Goal: Task Accomplishment & Management: Use online tool/utility

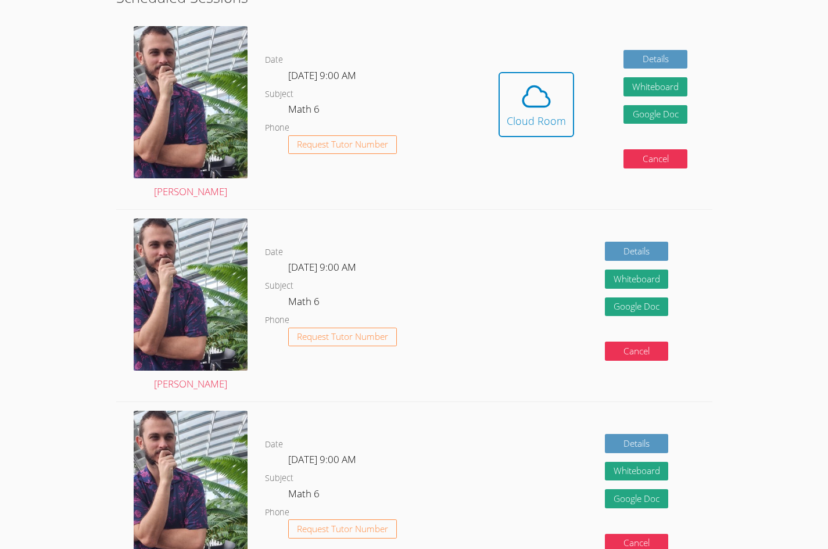
scroll to position [196, 0]
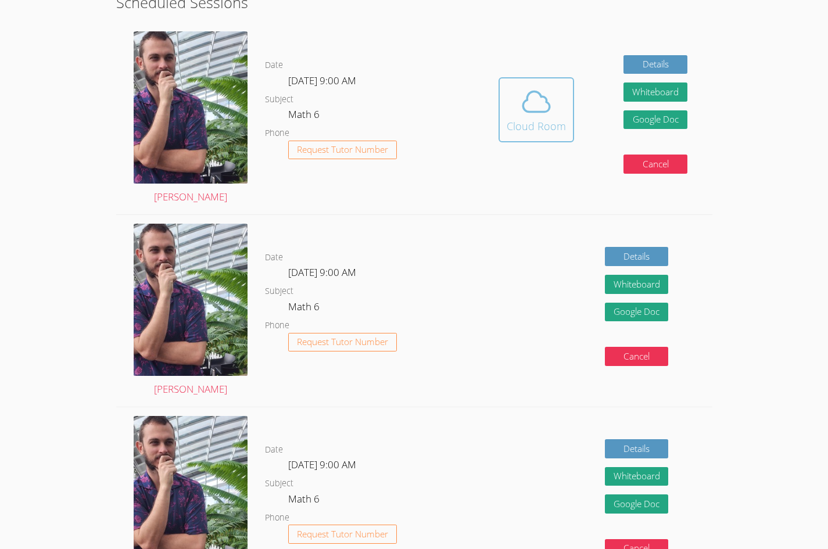
click at [514, 105] on span at bounding box center [535, 101] width 59 height 33
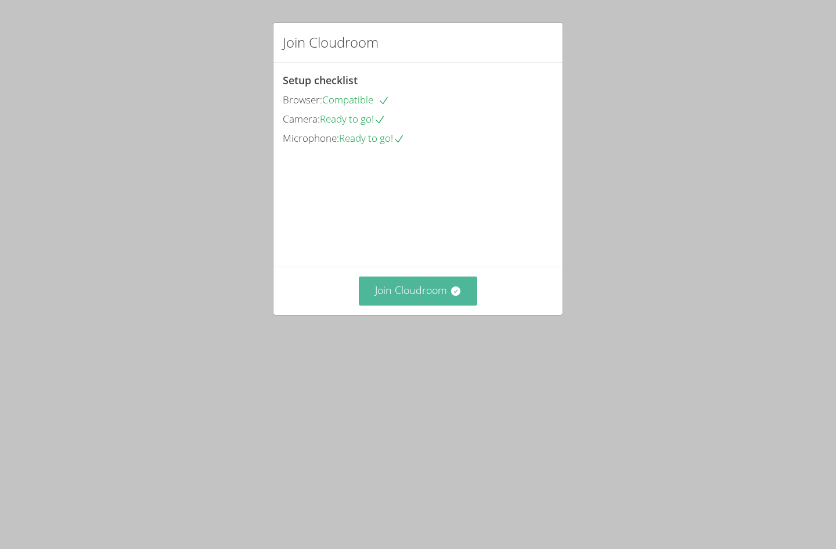
click at [410, 305] on button "Join Cloudroom" at bounding box center [418, 290] width 119 height 28
click at [404, 314] on div "Join Cloudroom" at bounding box center [418, 291] width 289 height 48
click at [410, 305] on button "Join Cloudroom" at bounding box center [418, 290] width 119 height 28
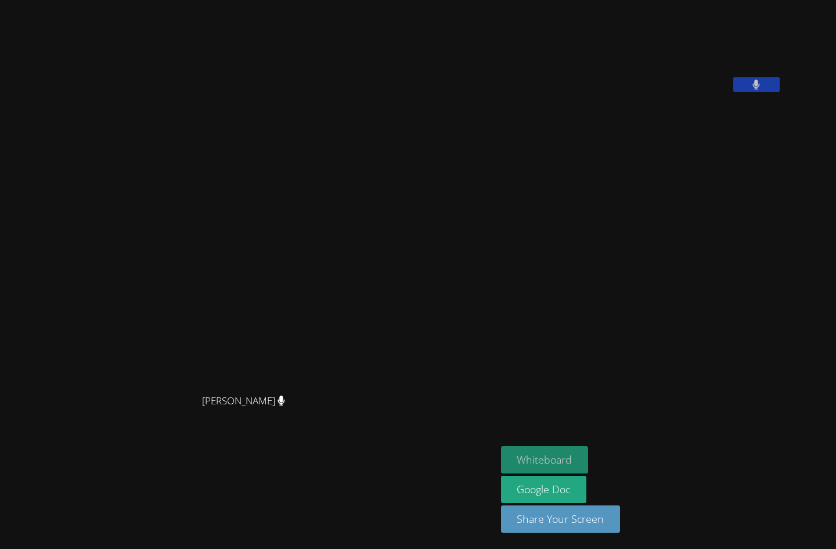
click at [589, 463] on button "Whiteboard" at bounding box center [545, 459] width 88 height 27
click at [780, 92] on button at bounding box center [756, 84] width 46 height 15
click at [763, 89] on icon at bounding box center [756, 85] width 12 height 10
click at [675, 78] on video at bounding box center [588, 48] width 174 height 87
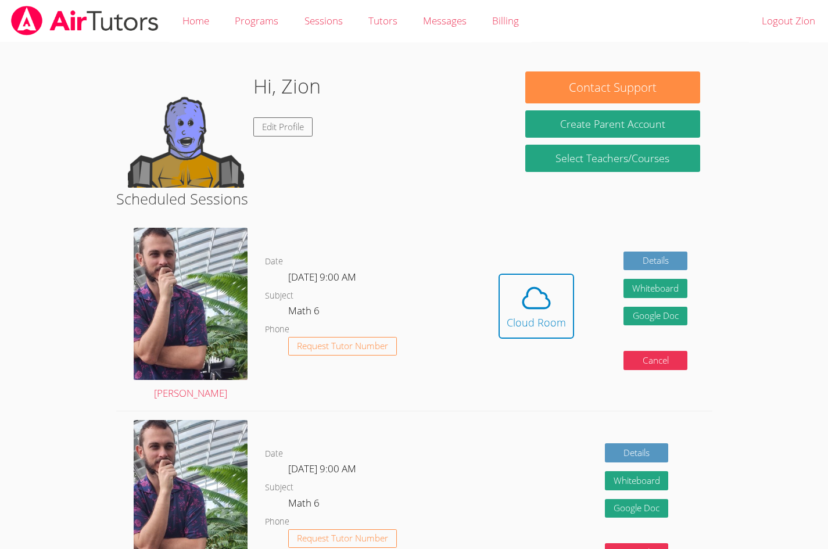
click at [521, 269] on div "Hidden Cloud Room Details Whiteboard Hidden Google Doc Cancel" at bounding box center [592, 315] width 238 height 192
click at [527, 289] on icon at bounding box center [536, 298] width 33 height 33
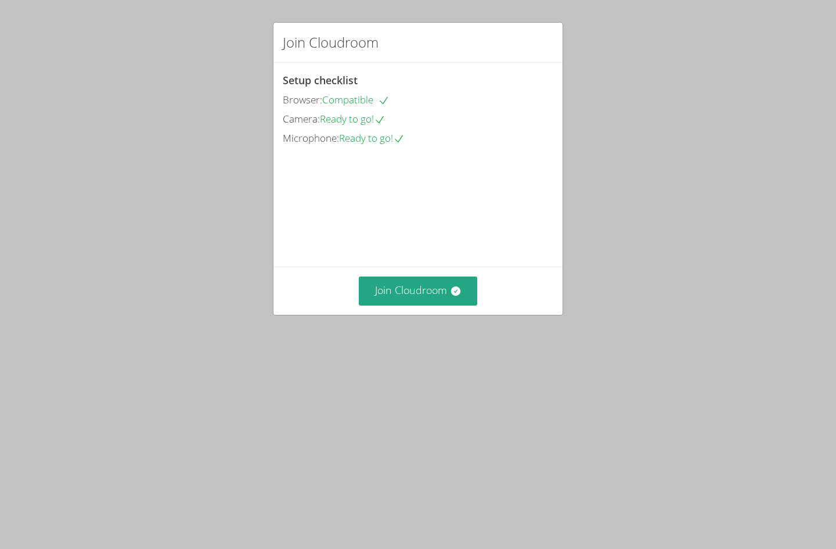
click at [700, 309] on div "Join Cloudroom Setup checklist Browser: Compatible Camera: Ready to go! Microph…" at bounding box center [418, 274] width 836 height 549
click at [835, 273] on div "Join Cloudroom Setup checklist Browser: Compatible Camera: Ready to go! Microph…" at bounding box center [418, 274] width 836 height 549
click at [444, 305] on button "Join Cloudroom" at bounding box center [418, 290] width 119 height 28
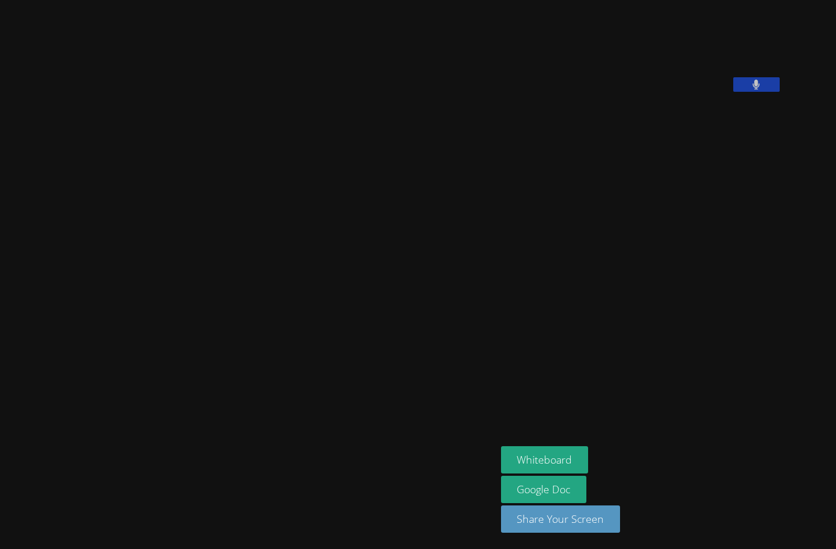
click at [694, 454] on div "Whiteboard Google Doc Share Your Screen" at bounding box center [641, 494] width 281 height 96
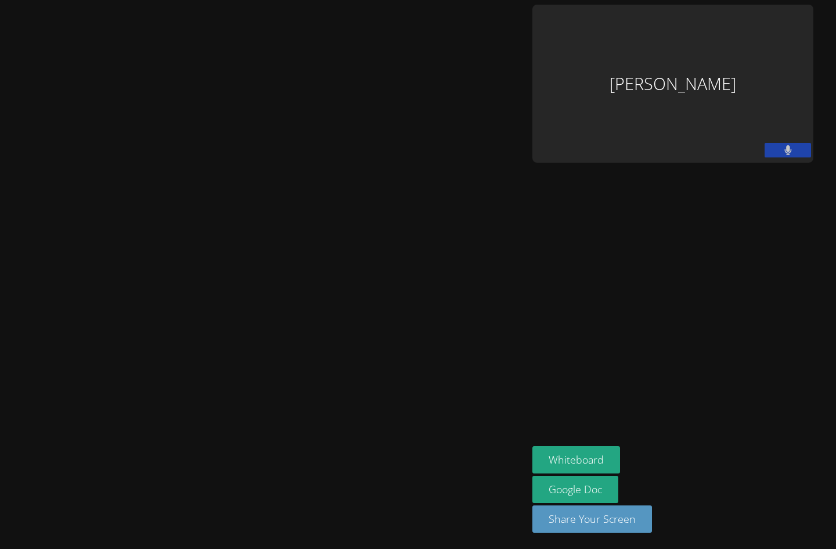
click at [351, 267] on video at bounding box center [264, 251] width 174 height 292
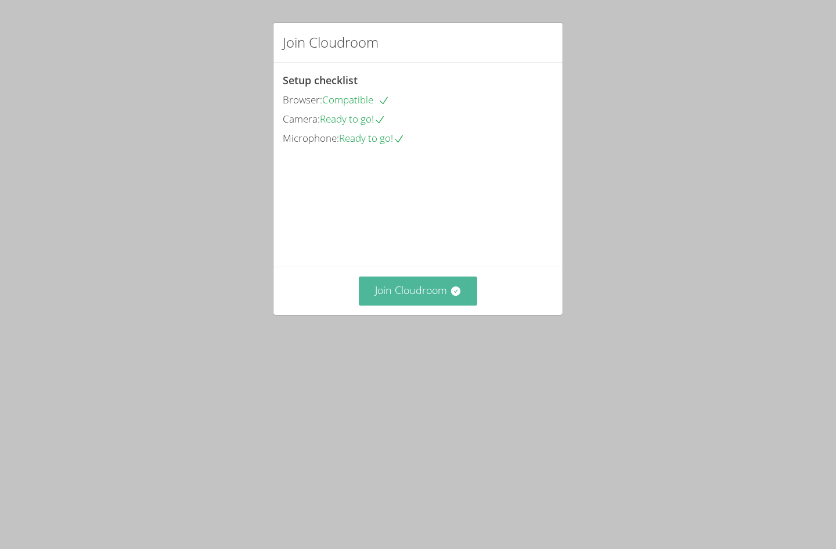
click at [405, 305] on button "Join Cloudroom" at bounding box center [418, 290] width 119 height 28
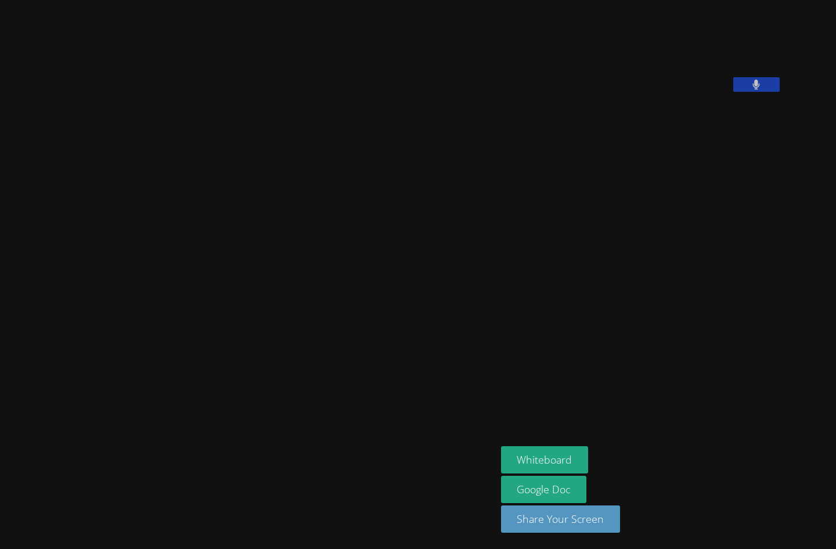
click at [335, 272] on video at bounding box center [248, 251] width 174 height 274
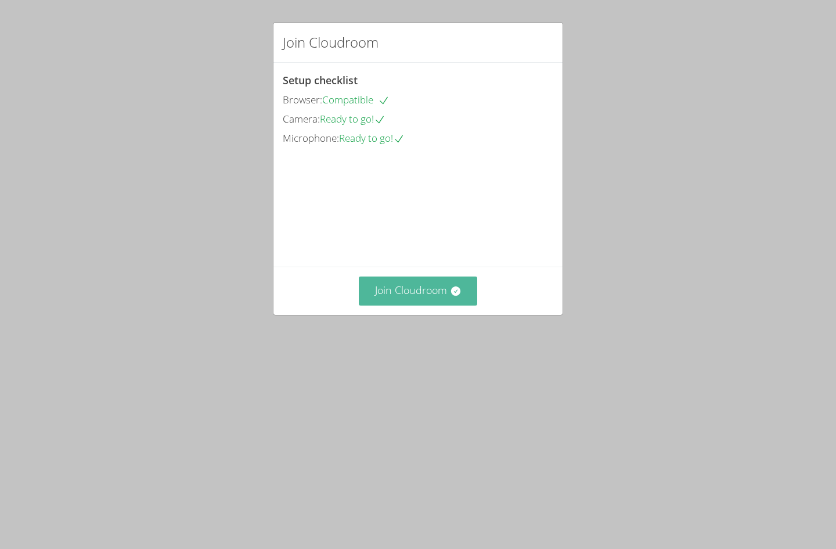
click at [387, 305] on button "Join Cloudroom" at bounding box center [418, 290] width 119 height 28
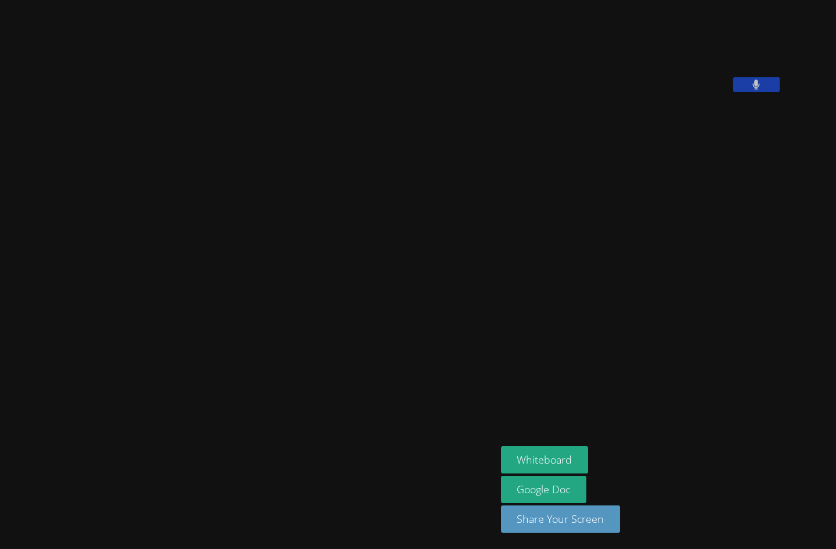
drag, startPoint x: 350, startPoint y: 35, endPoint x: 341, endPoint y: 27, distance: 11.5
click at [346, 30] on div "[PERSON_NAME]" at bounding box center [248, 275] width 487 height 540
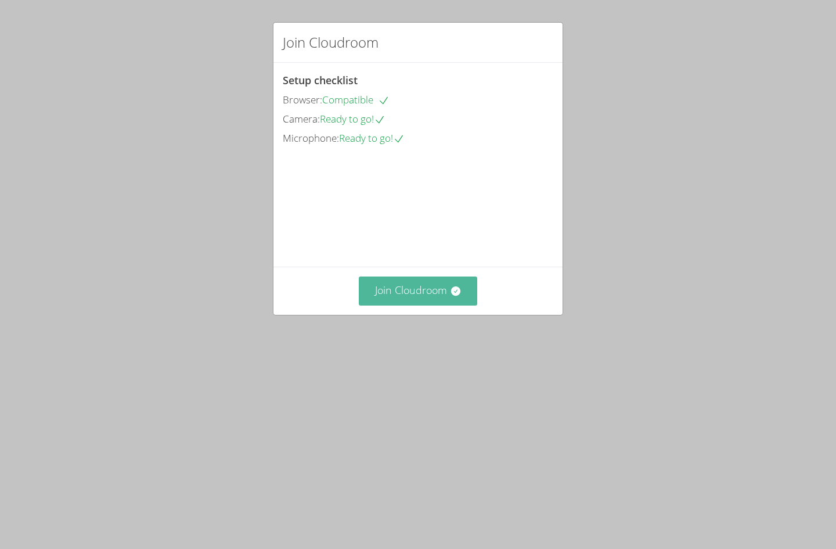
click at [421, 305] on button "Join Cloudroom" at bounding box center [418, 290] width 119 height 28
click at [418, 305] on button "Join Cloudroom" at bounding box center [418, 290] width 119 height 28
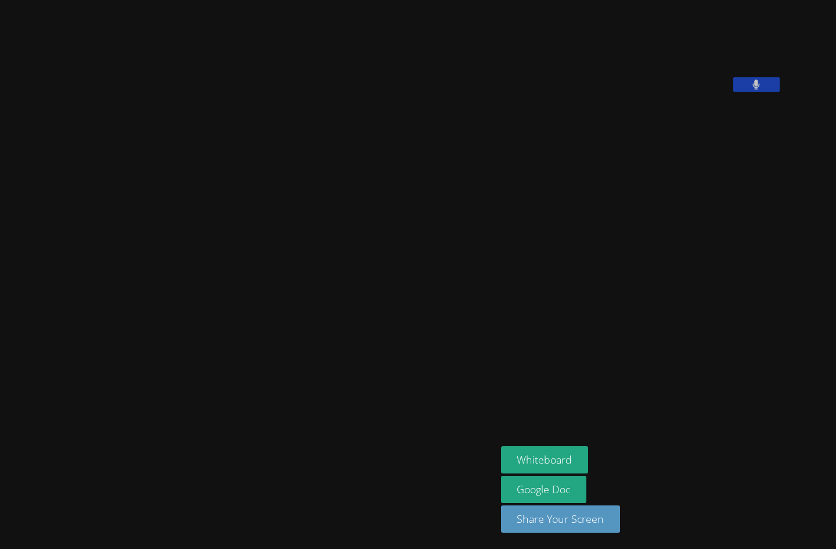
click at [638, 339] on aside "[PERSON_NAME] Whiteboard Google Doc Share Your Screen" at bounding box center [642, 274] width 290 height 549
click at [657, 428] on aside "[PERSON_NAME] Whiteboard Google Doc Share Your Screen" at bounding box center [642, 274] width 290 height 549
click at [589, 450] on button "Whiteboard" at bounding box center [545, 459] width 88 height 27
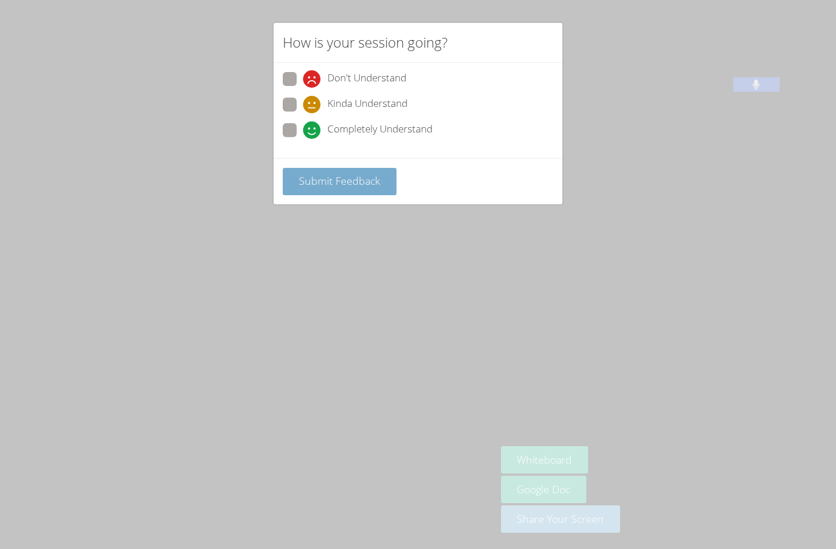
drag, startPoint x: 297, startPoint y: 132, endPoint x: 315, endPoint y: 176, distance: 47.7
click at [298, 132] on label "Completely Understand" at bounding box center [358, 131] width 150 height 16
click at [303, 132] on input "Completely Understand" at bounding box center [308, 128] width 10 height 10
radio input "true"
click at [365, 183] on span "Submit Feedback" at bounding box center [339, 181] width 81 height 14
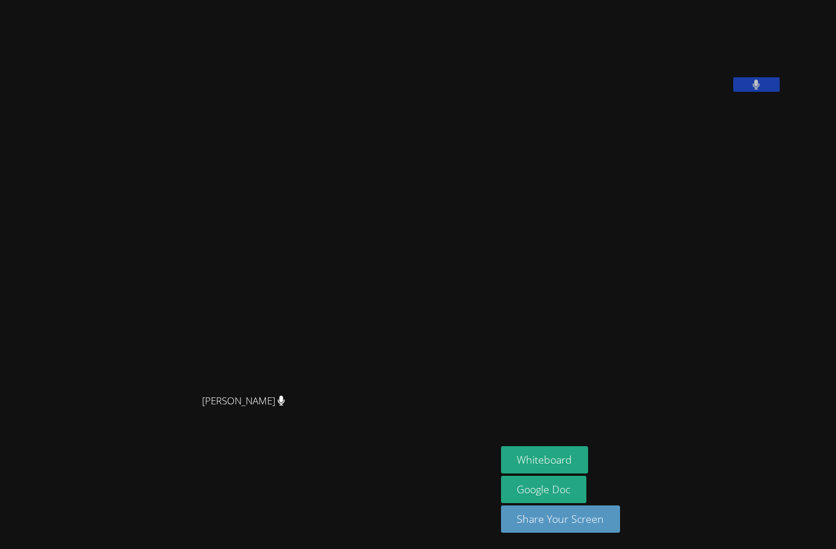
click at [572, 345] on aside "[PERSON_NAME] Whiteboard Google Doc Share Your Screen" at bounding box center [642, 274] width 290 height 549
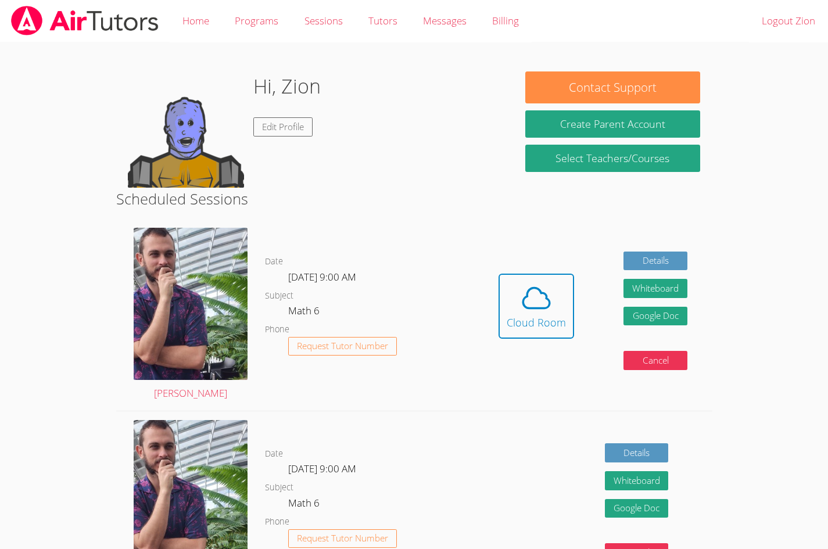
click at [551, 457] on div "Details Whiteboard Hidden Google Doc Cancel" at bounding box center [592, 507] width 238 height 192
